Goal: Navigation & Orientation: Find specific page/section

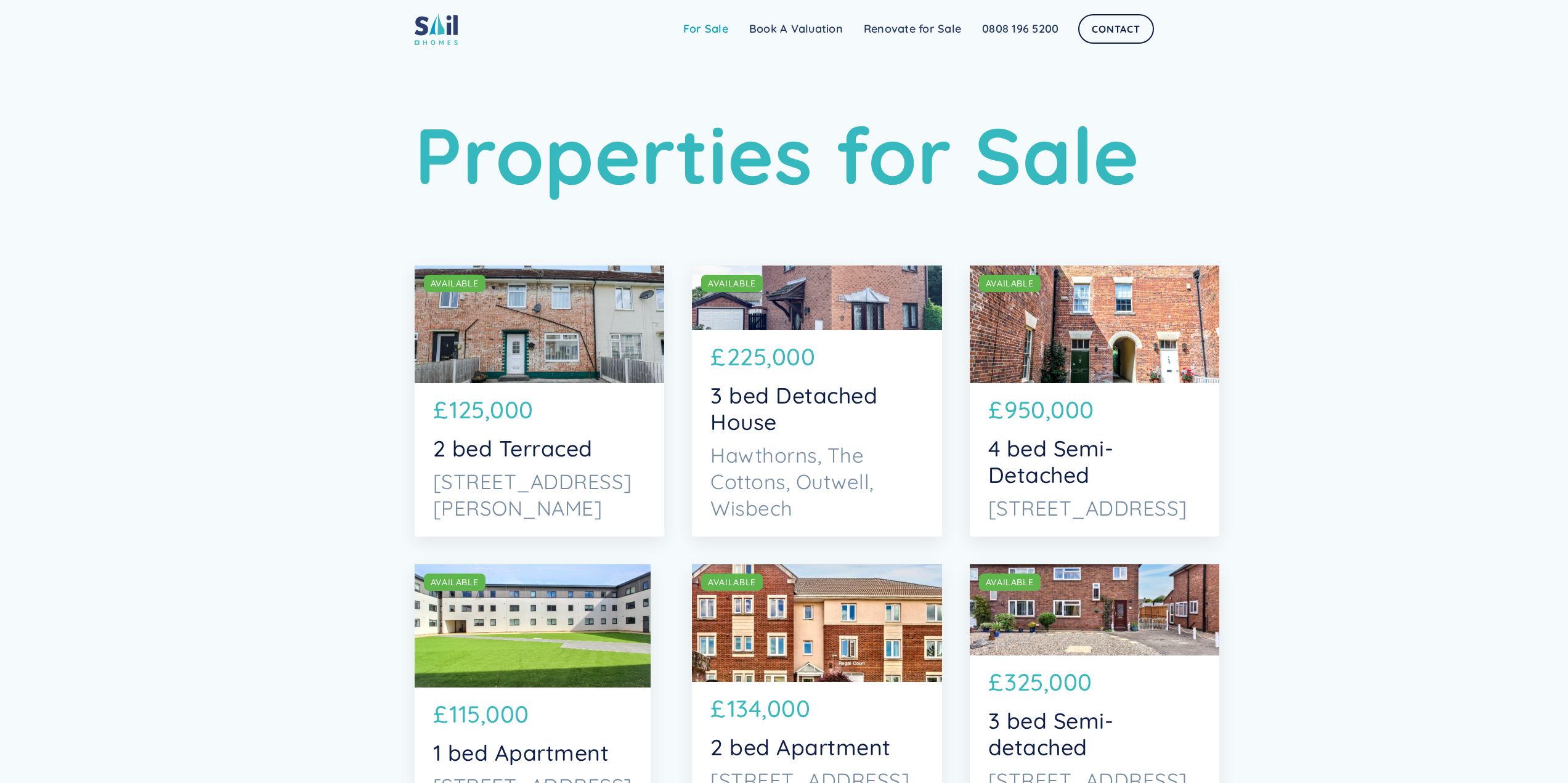
click at [716, 22] on link "For Sale" at bounding box center [705, 29] width 66 height 24
click at [713, 26] on link "For Sale" at bounding box center [705, 29] width 66 height 24
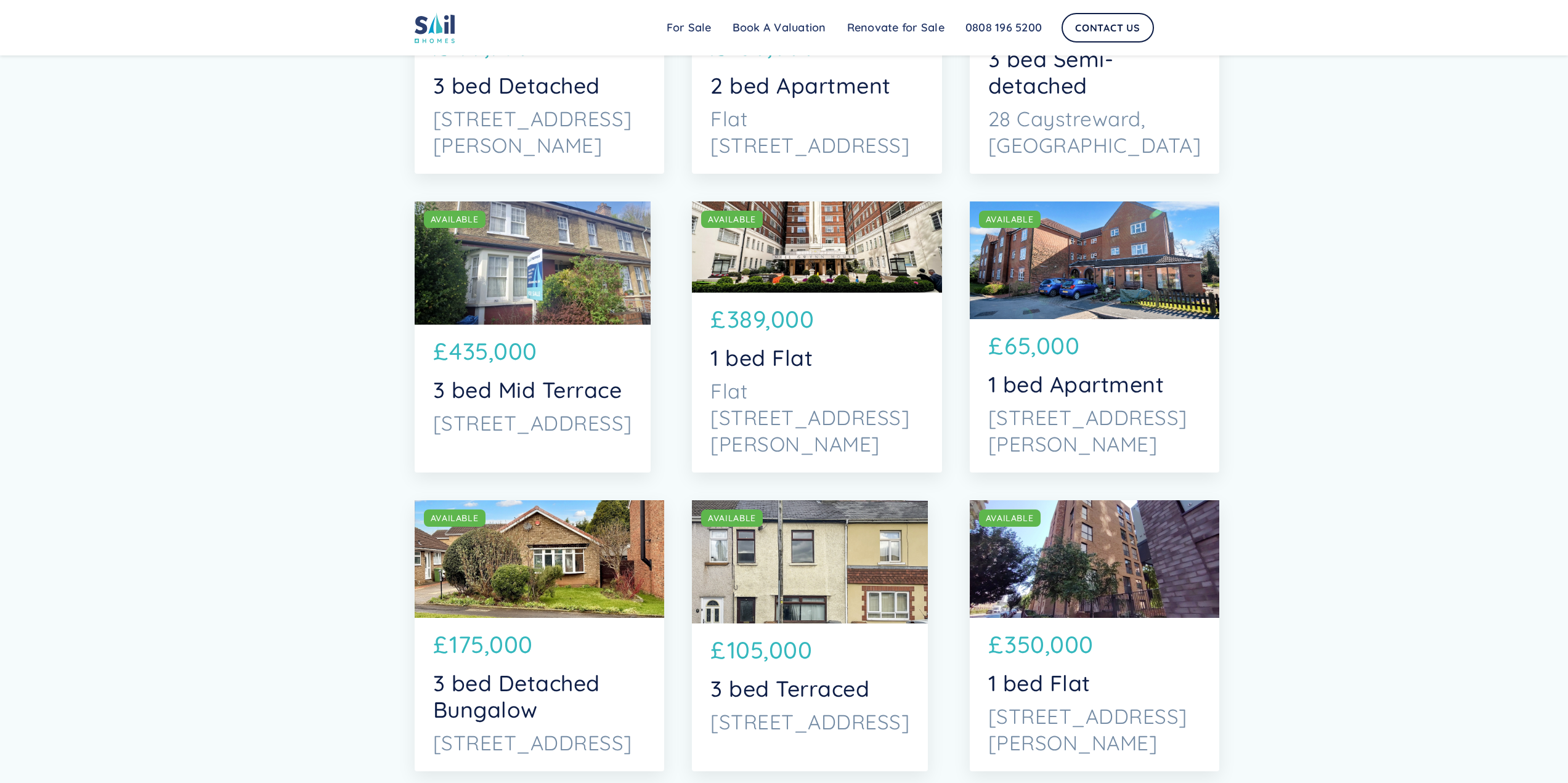
scroll to position [3019, 0]
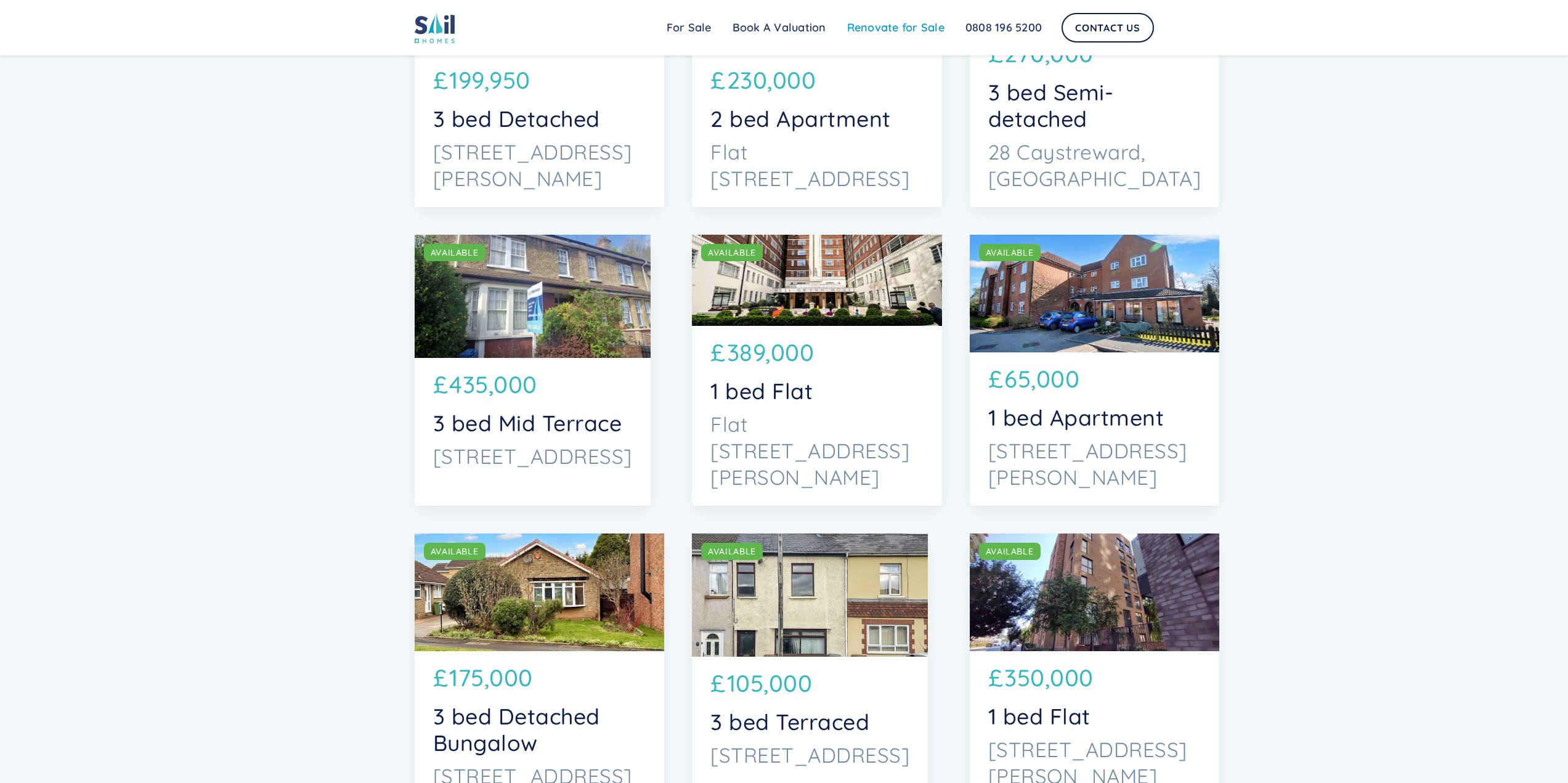
click at [878, 24] on link "Renovate for Sale" at bounding box center [895, 28] width 118 height 24
